Goal: Navigation & Orientation: Find specific page/section

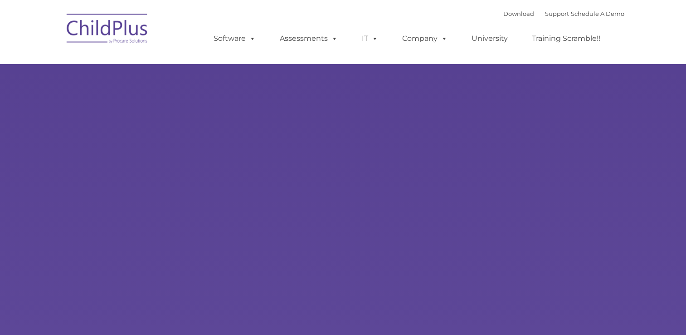
type input ""
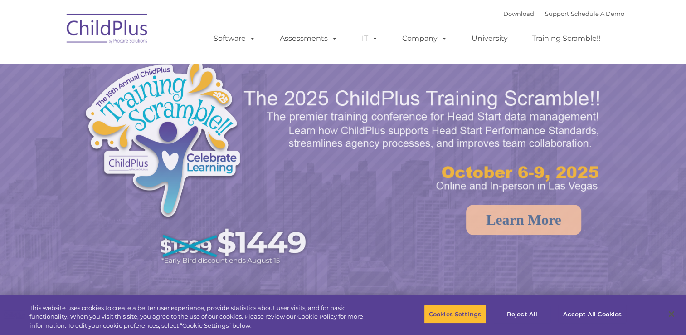
select select "MEDIUM"
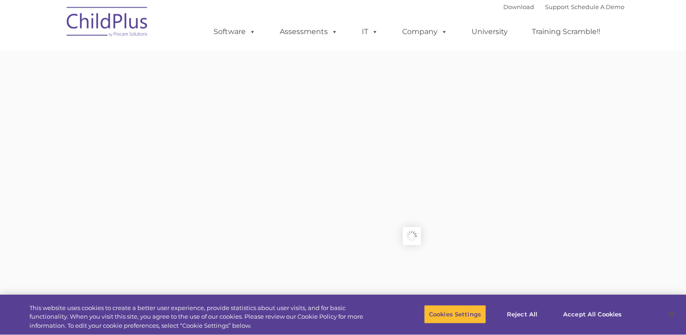
type input ""
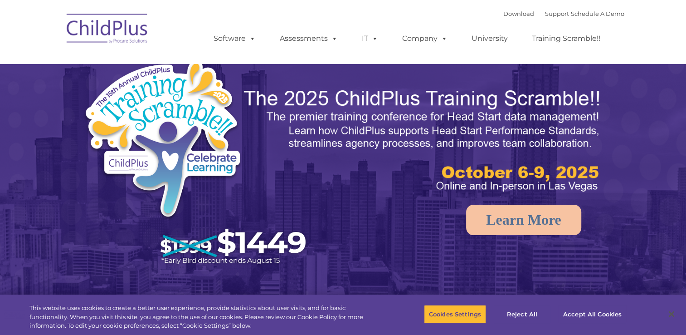
select select "MEDIUM"
click at [584, 312] on button "Accept All Cookies" at bounding box center [592, 313] width 68 height 19
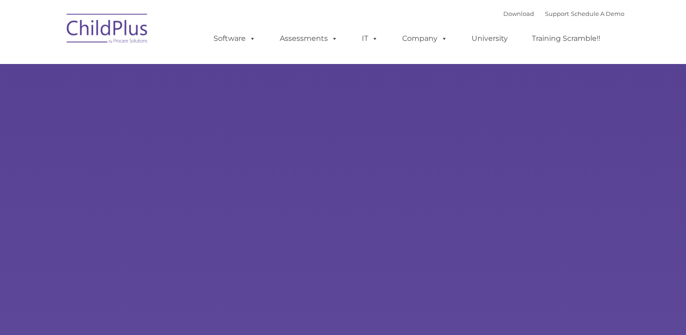
type input ""
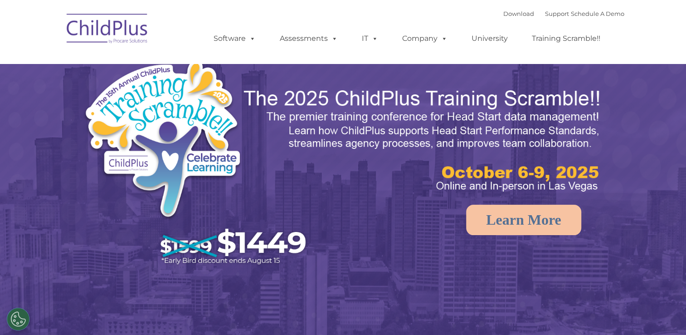
select select "MEDIUM"
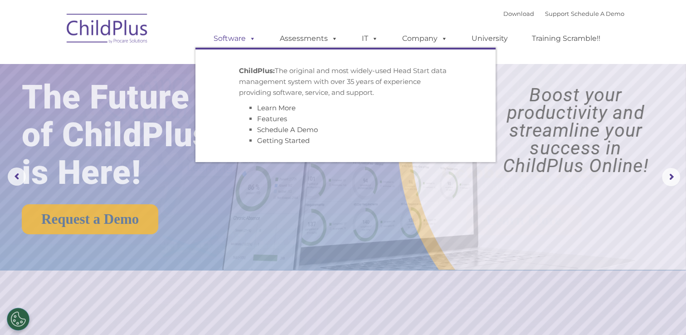
click at [241, 39] on link "Software" at bounding box center [235, 38] width 60 height 18
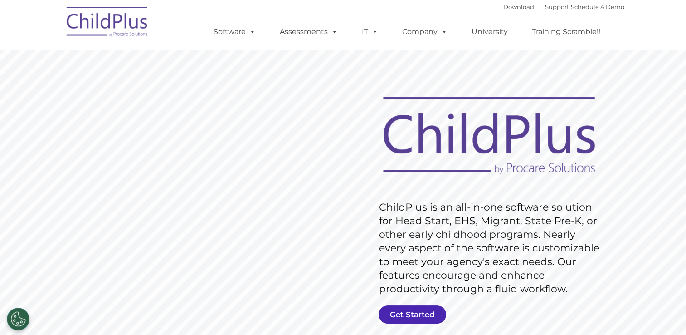
click at [419, 314] on link "Get Started" at bounding box center [413, 314] width 68 height 18
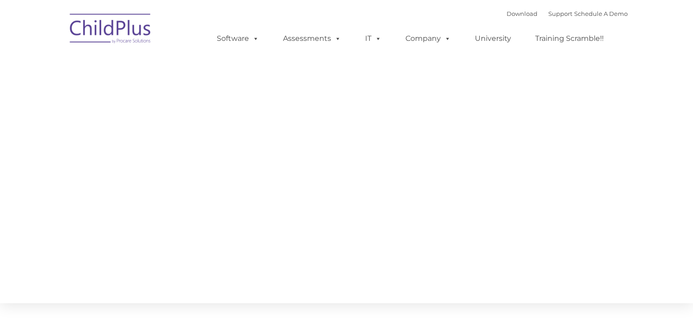
type input ""
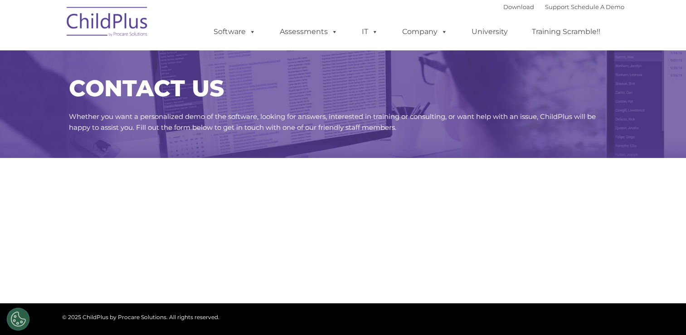
select select "MEDIUM"
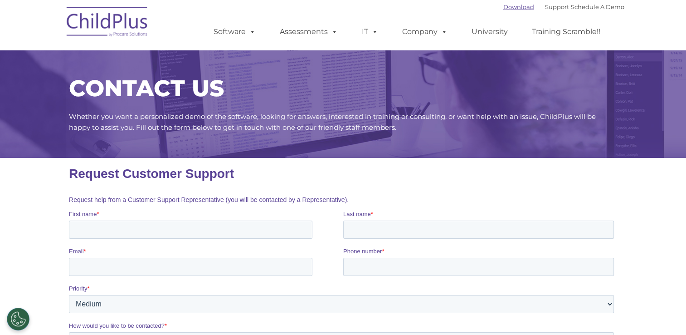
click at [513, 4] on link "Download" at bounding box center [518, 6] width 31 height 7
